Goal: Check status

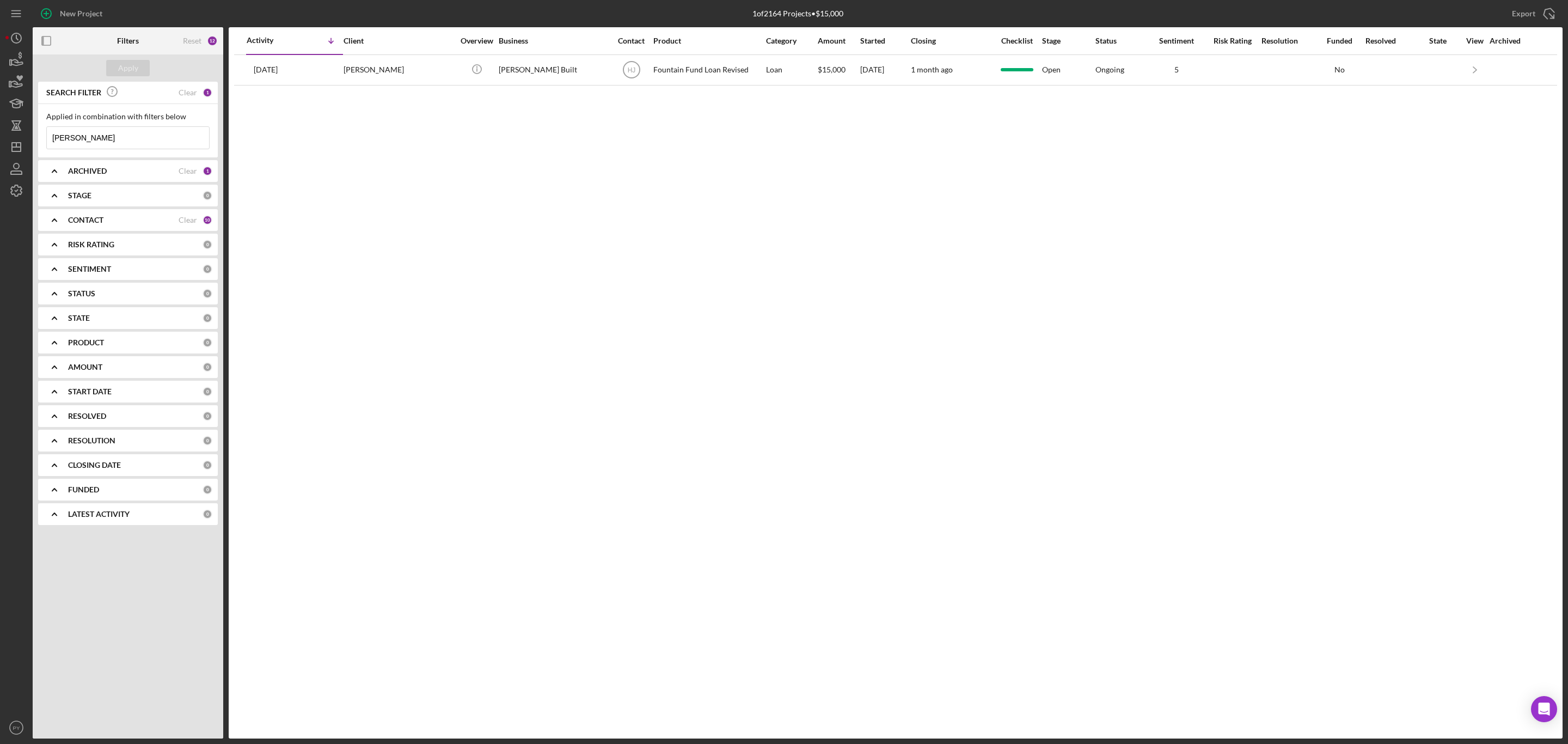
click at [138, 141] on input "[PERSON_NAME]" at bounding box center [128, 138] width 163 height 22
type input "s"
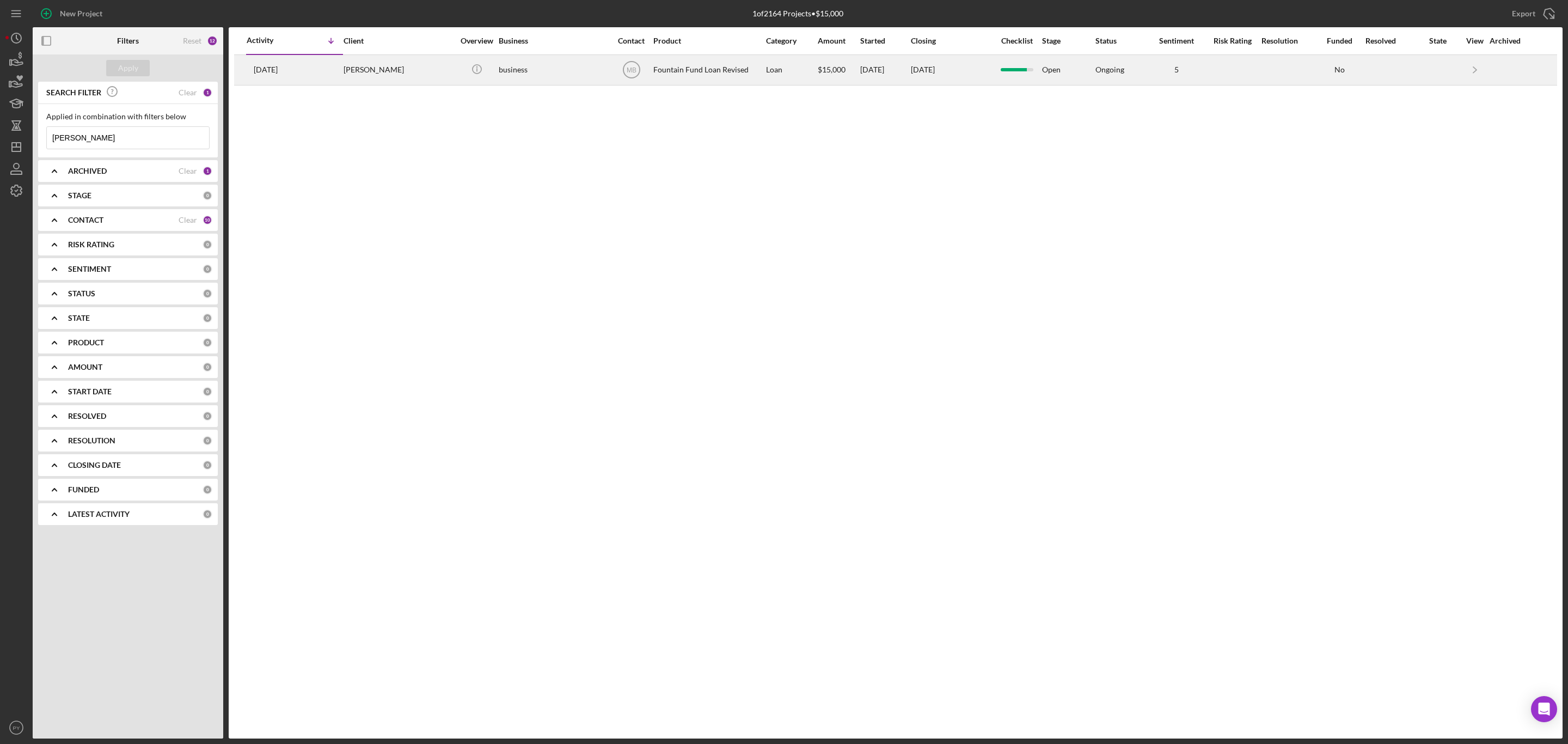
type input "[PERSON_NAME]"
click at [375, 64] on div "[PERSON_NAME]" at bounding box center [398, 70] width 109 height 29
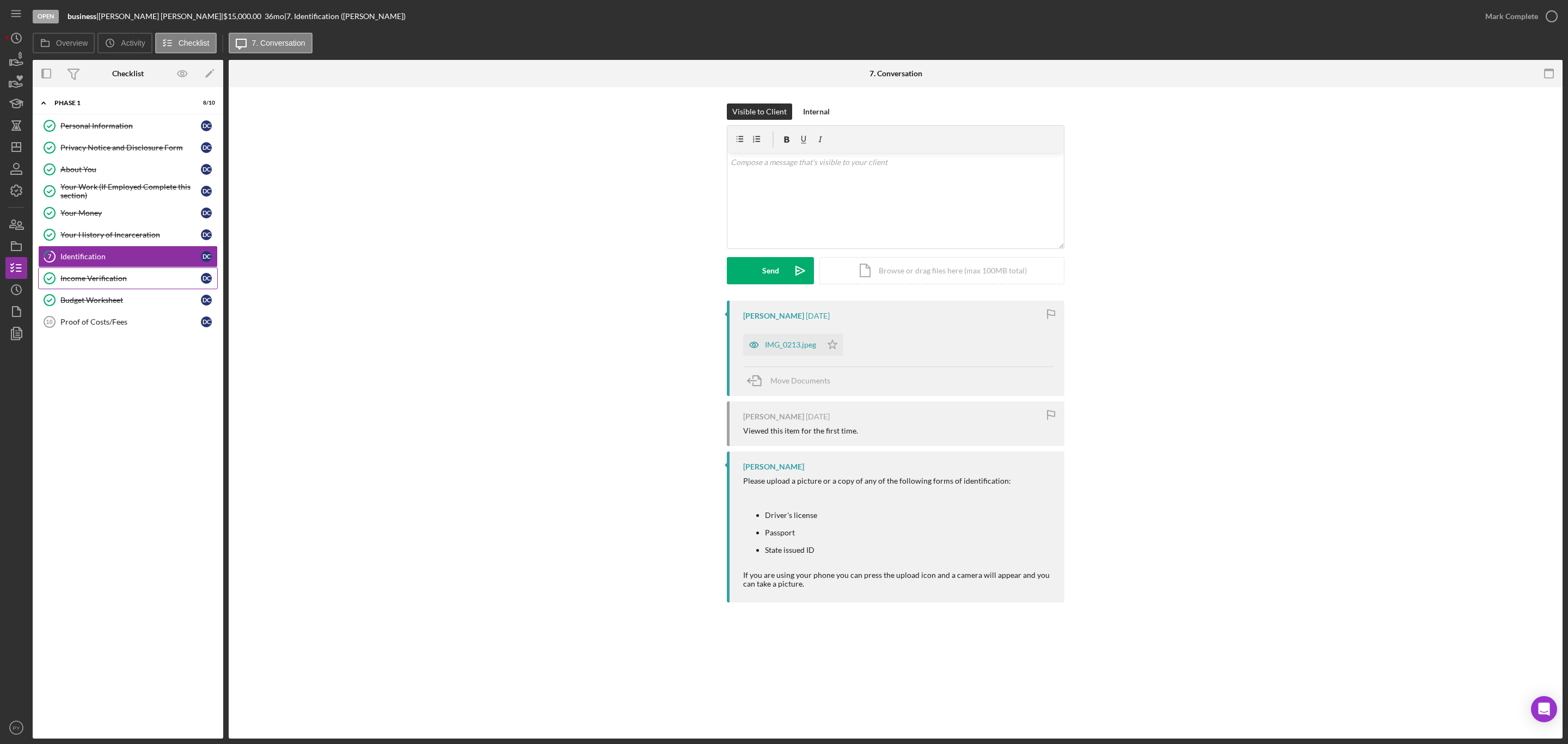
click at [103, 278] on div "Income Verification" at bounding box center [131, 278] width 141 height 9
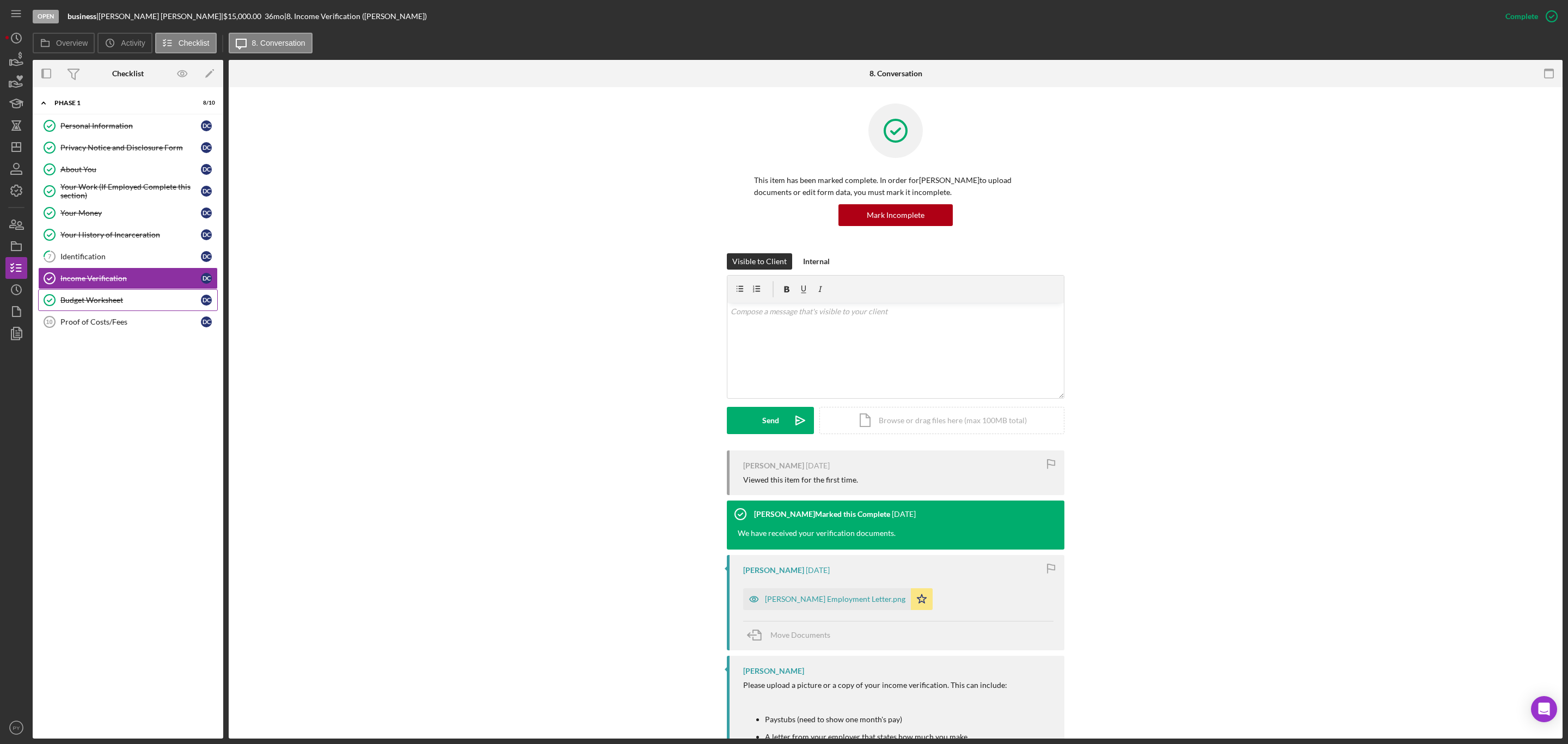
click at [109, 305] on div "Budget Worksheet" at bounding box center [131, 300] width 141 height 9
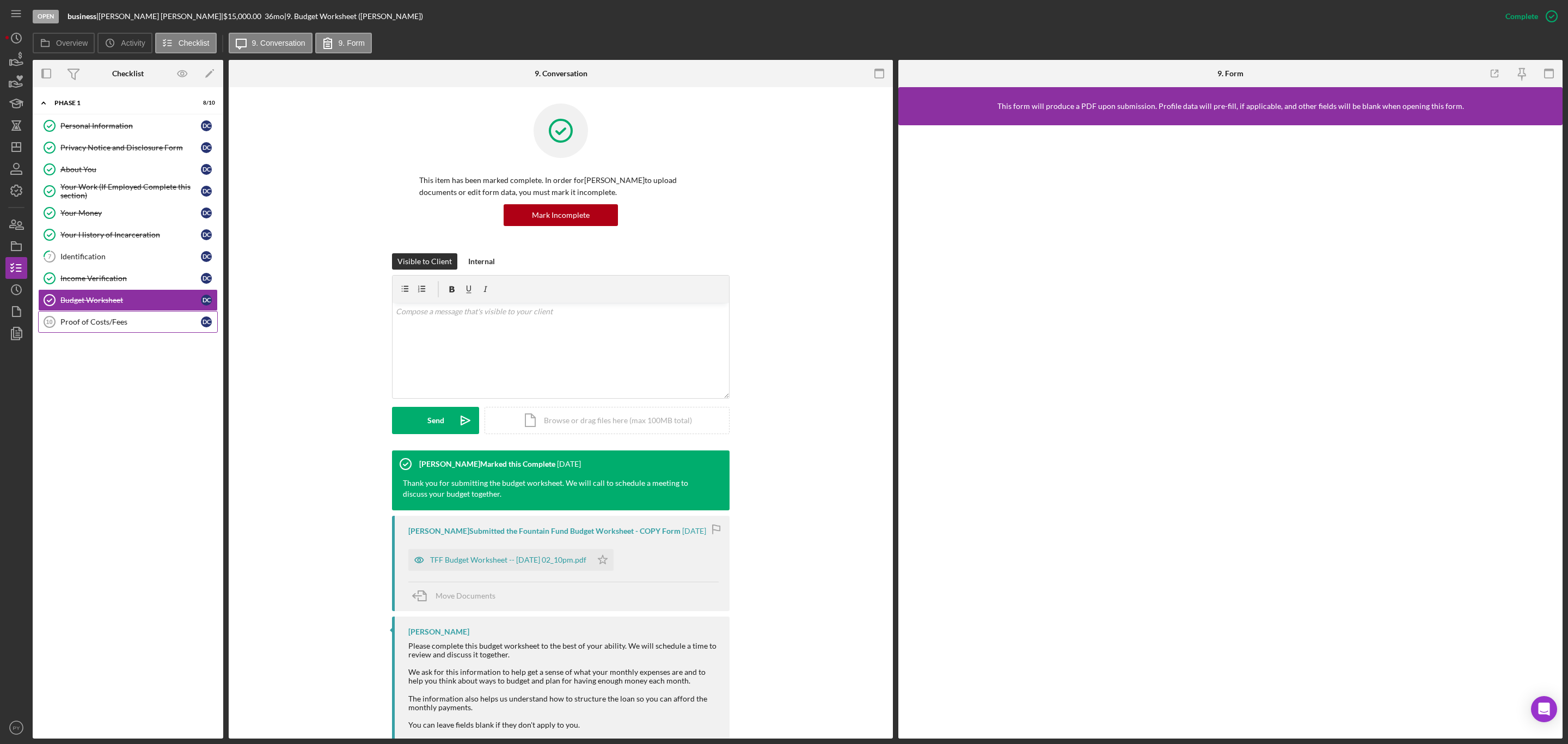
click at [103, 326] on div "Proof of Costs/Fees" at bounding box center [131, 322] width 141 height 9
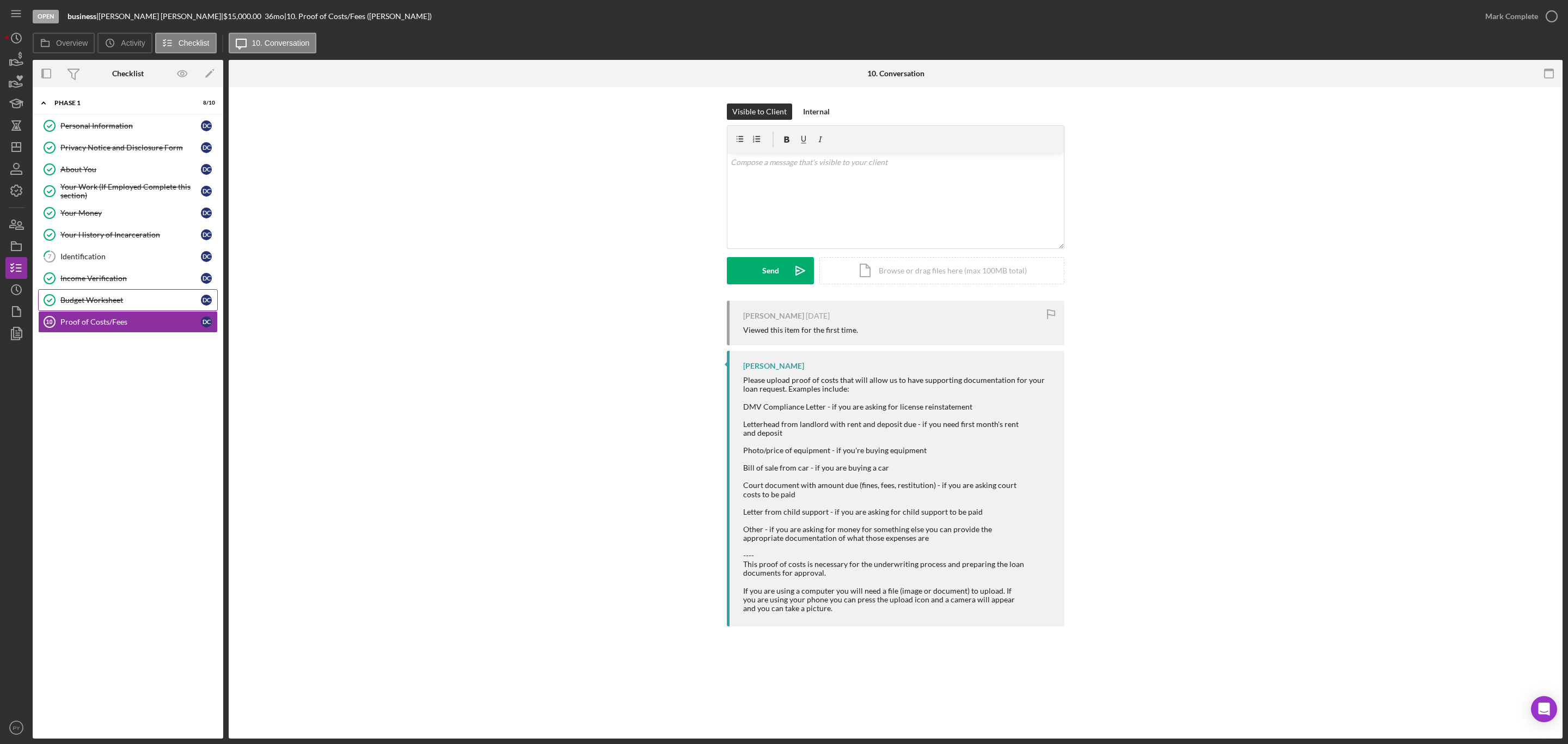
click at [118, 300] on div "Budget Worksheet" at bounding box center [131, 300] width 141 height 9
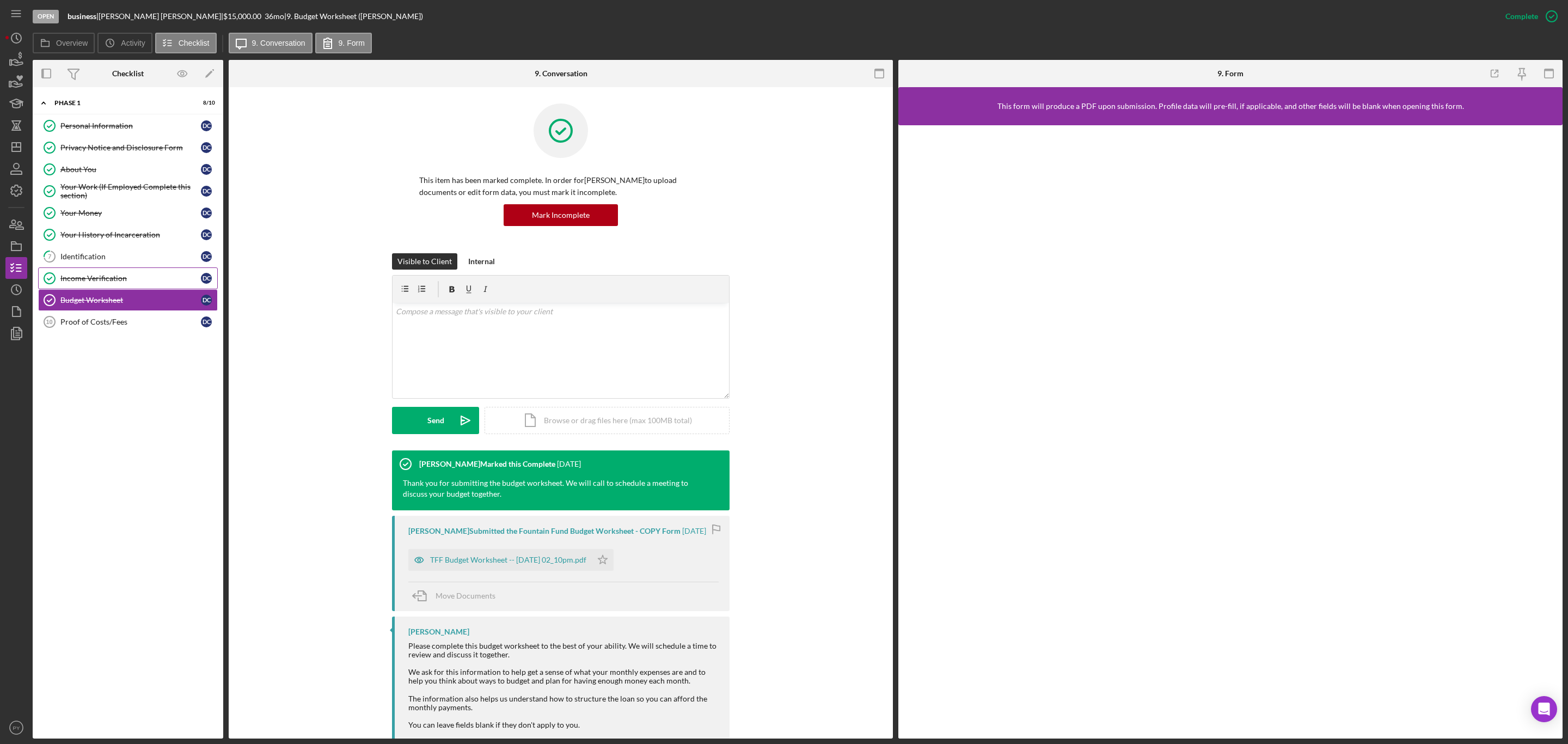
click at [116, 283] on div "Income Verification" at bounding box center [131, 278] width 141 height 9
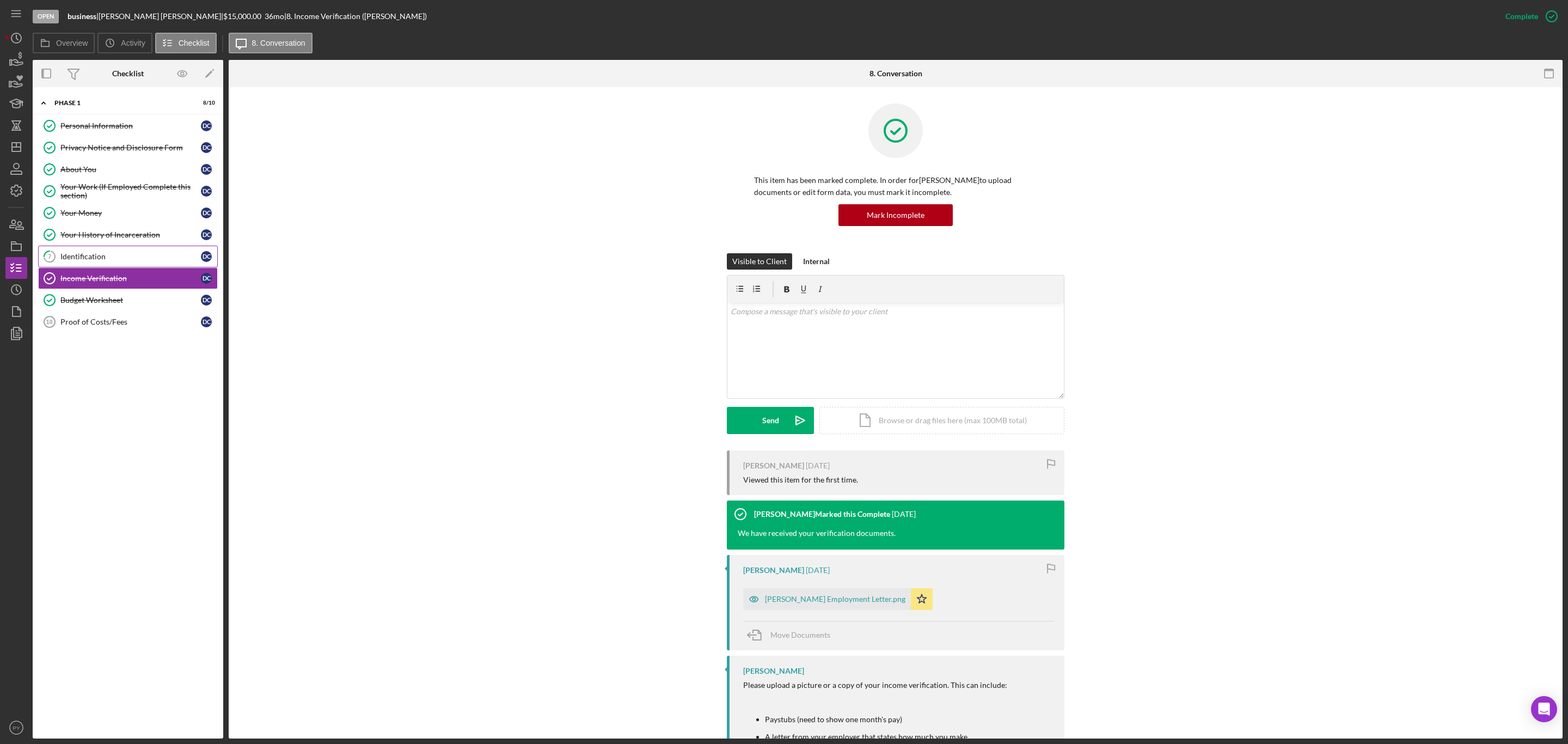
click at [110, 256] on div "Identification" at bounding box center [131, 256] width 141 height 9
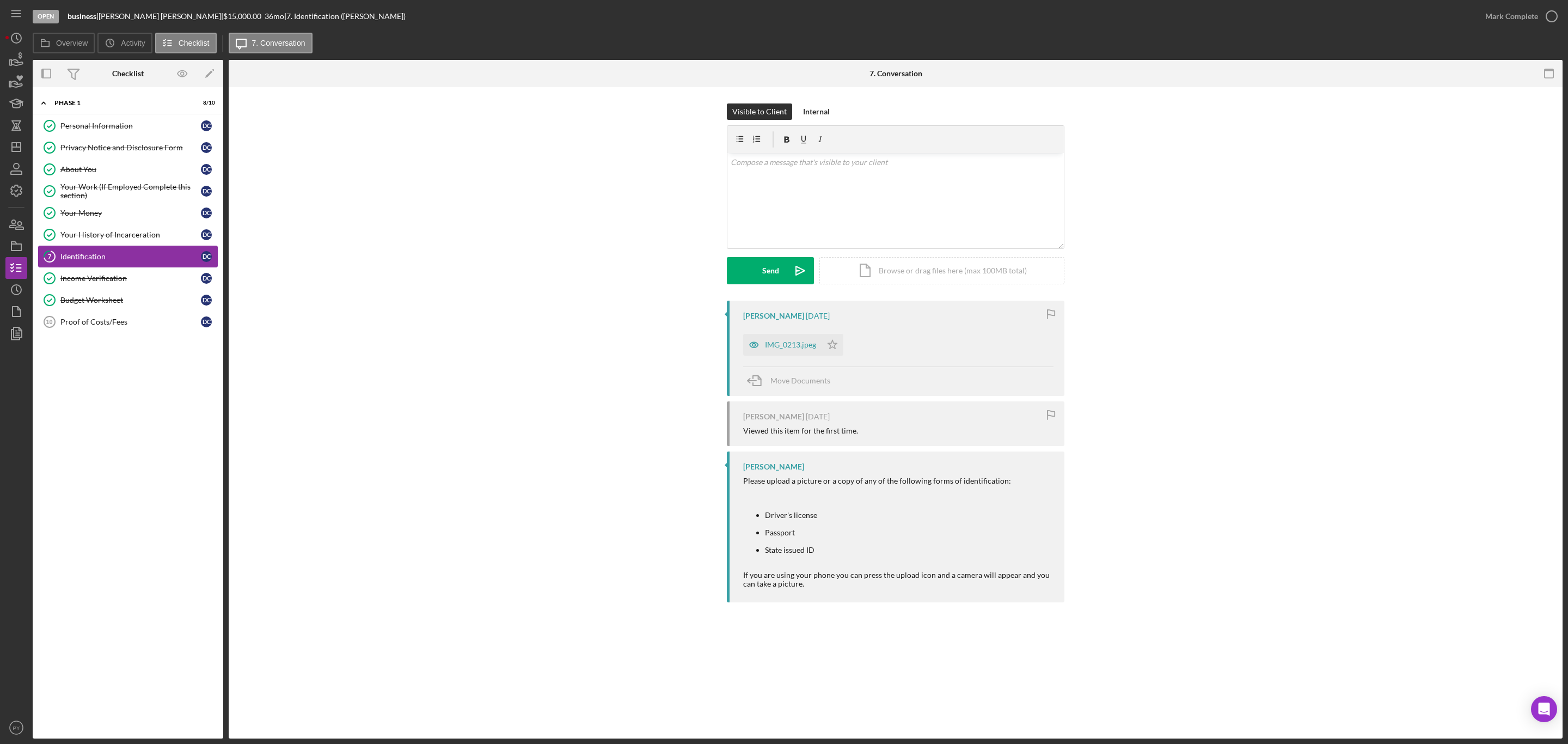
click at [110, 256] on div "Identification" at bounding box center [131, 256] width 141 height 9
click at [130, 283] on div "Income Verification" at bounding box center [131, 278] width 141 height 9
